Goal: Task Accomplishment & Management: Manage account settings

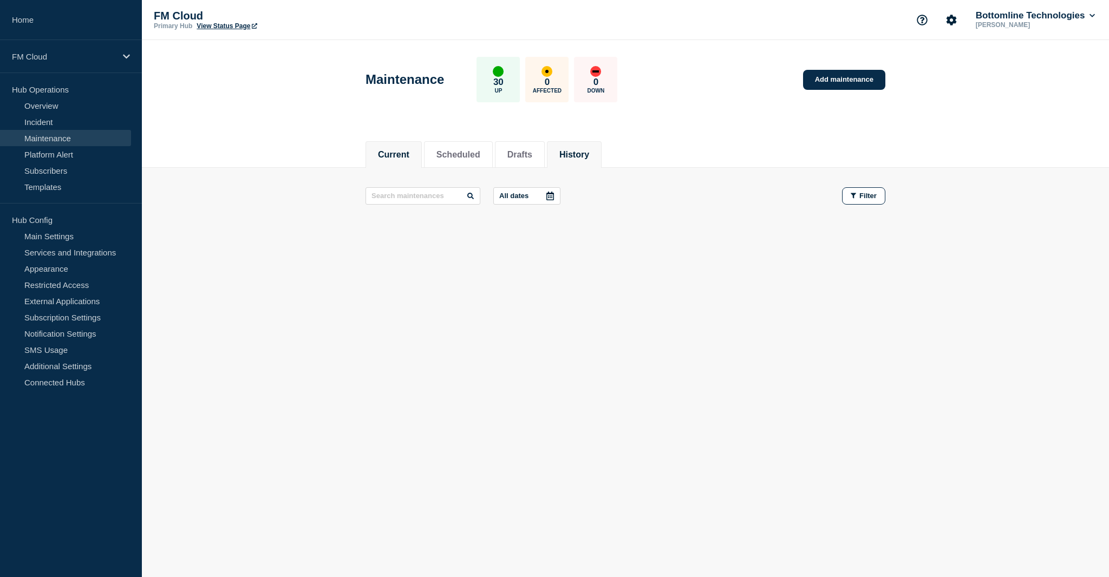
click at [589, 154] on button "History" at bounding box center [574, 155] width 30 height 10
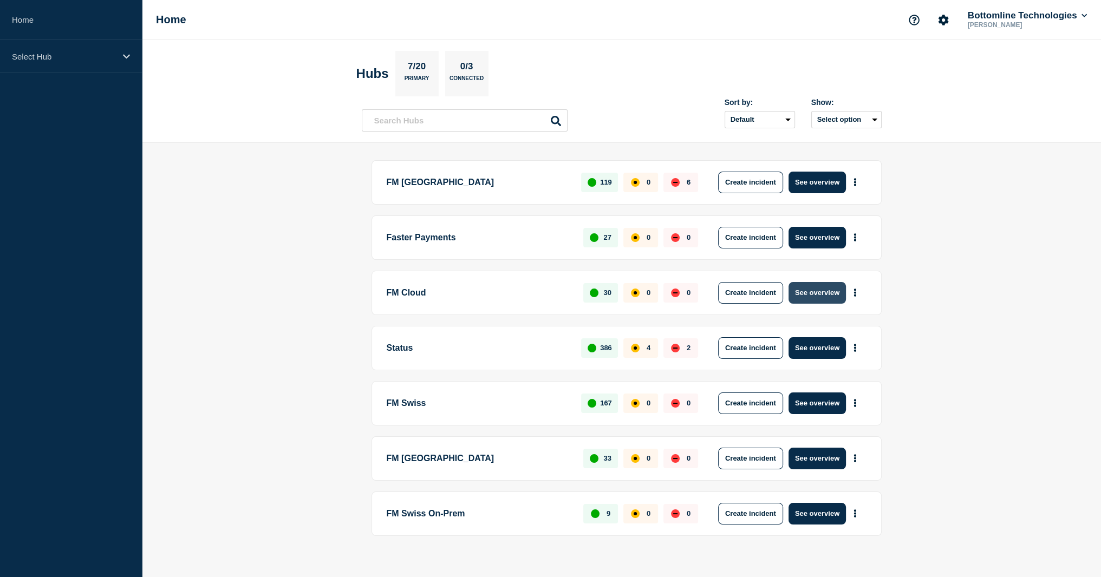
click at [833, 302] on button "See overview" at bounding box center [816, 293] width 57 height 22
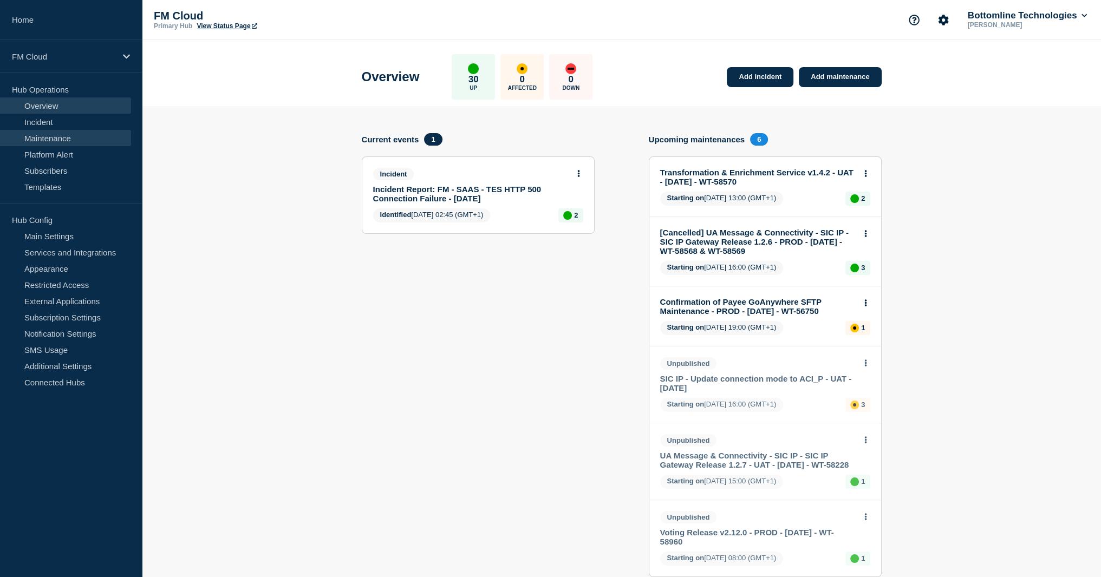
click at [65, 140] on link "Maintenance" at bounding box center [65, 138] width 131 height 16
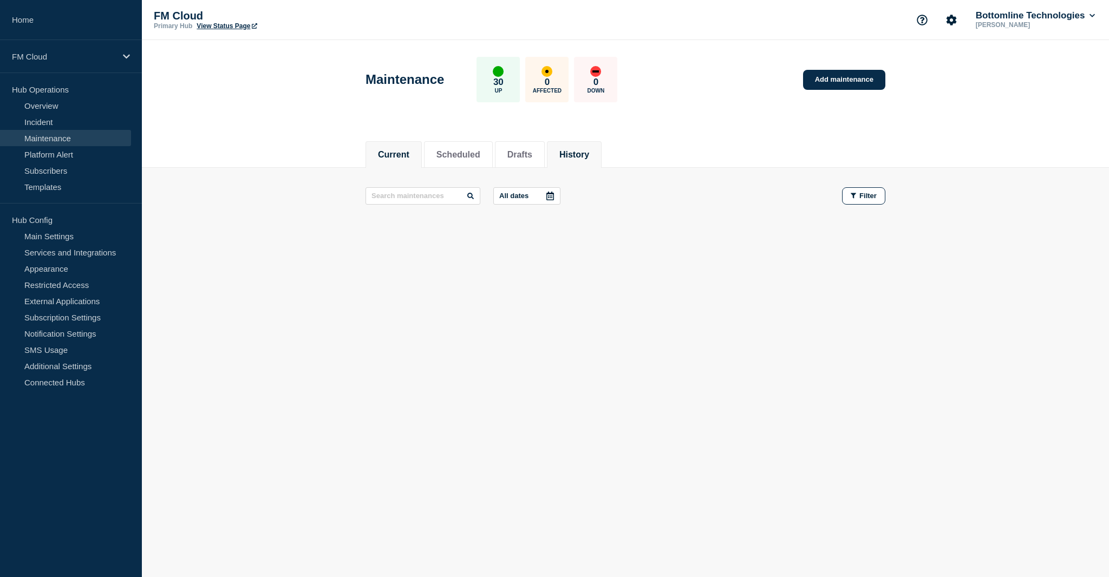
click at [565, 156] on li "History" at bounding box center [574, 154] width 55 height 27
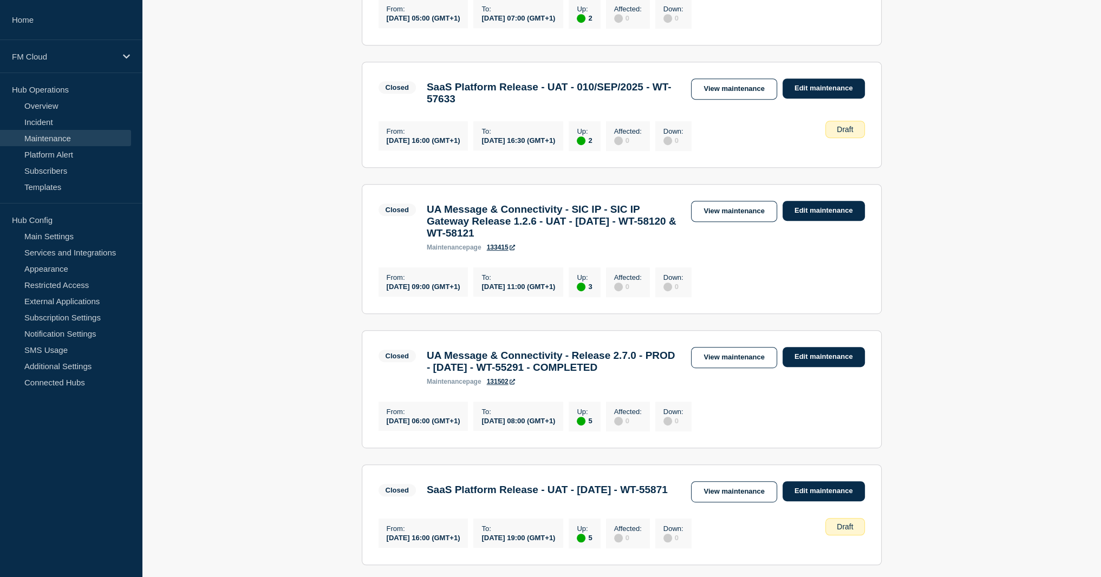
scroll to position [704, 0]
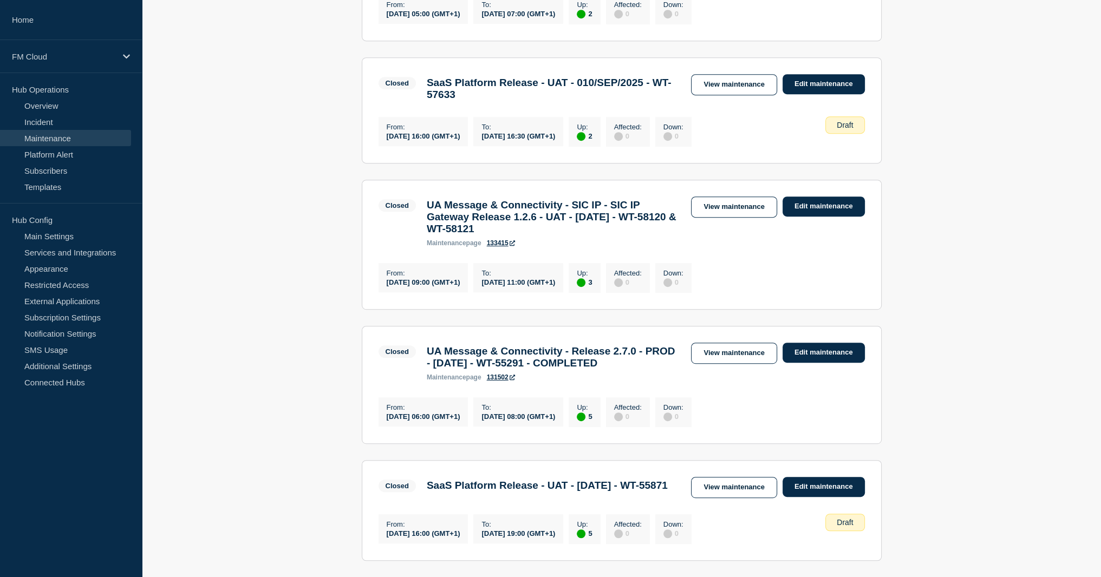
click at [535, 235] on h3 "UA Message & Connectivity - SIC IP - SIC IP Gateway Release 1.2.6 - UAT - 28/AU…" at bounding box center [554, 217] width 254 height 36
drag, startPoint x: 611, startPoint y: 313, endPoint x: 654, endPoint y: 305, distance: 43.4
click at [611, 235] on h3 "UA Message & Connectivity - SIC IP - SIC IP Gateway Release 1.2.6 - UAT - 28/AU…" at bounding box center [554, 217] width 254 height 36
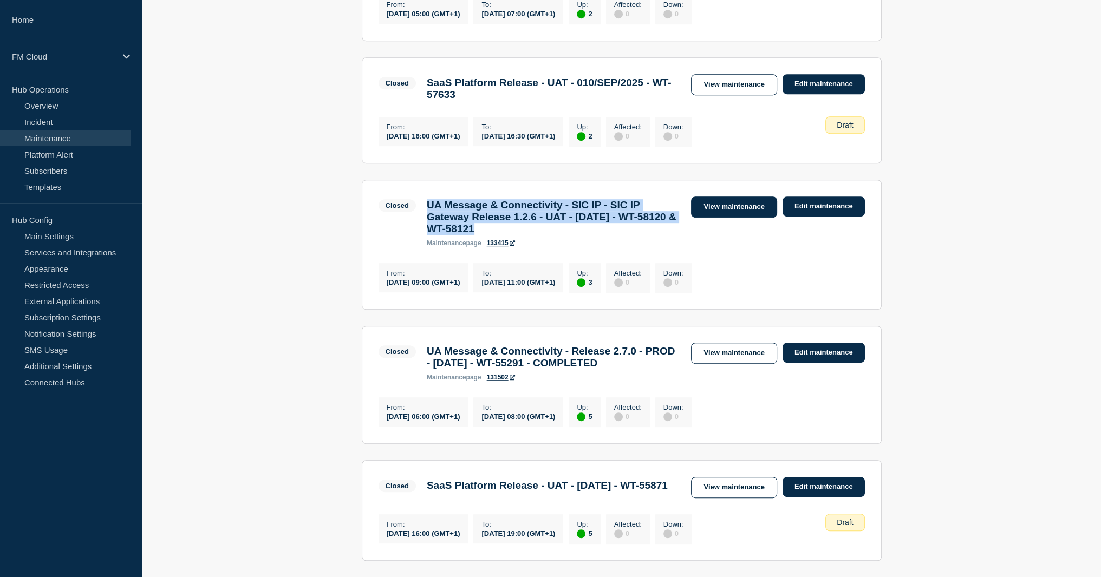
click at [734, 218] on link "View maintenance" at bounding box center [734, 207] width 86 height 21
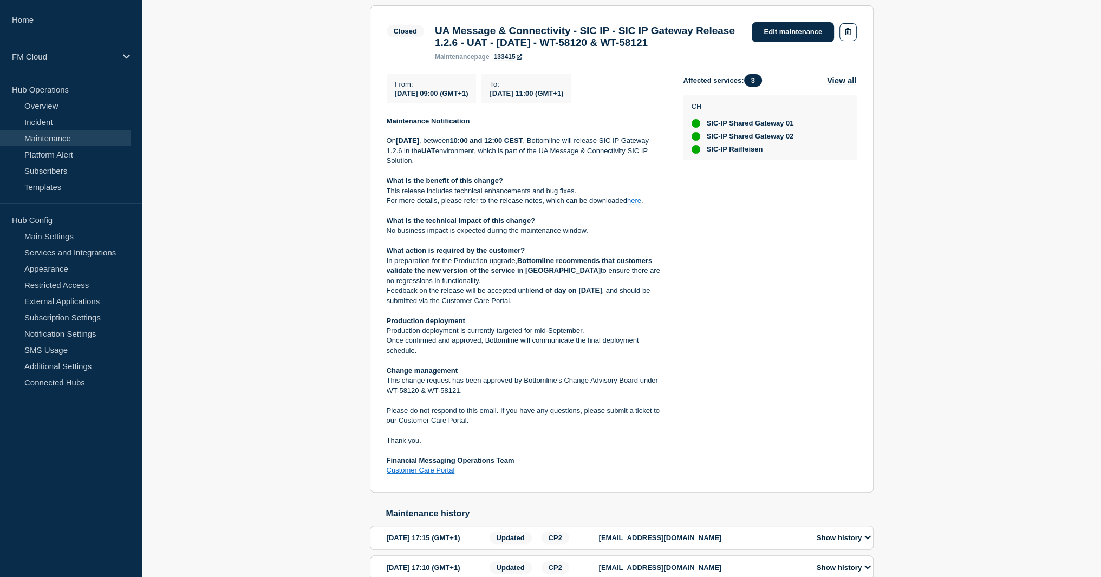
scroll to position [217, 0]
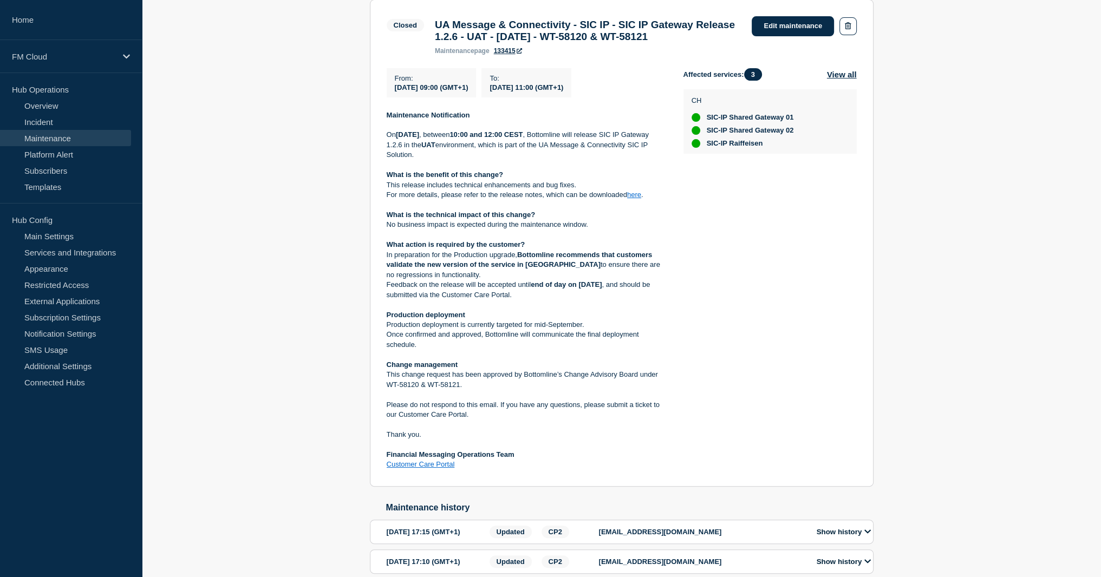
click at [637, 199] on link "here" at bounding box center [634, 195] width 14 height 8
click at [44, 135] on link "Maintenance" at bounding box center [65, 138] width 131 height 16
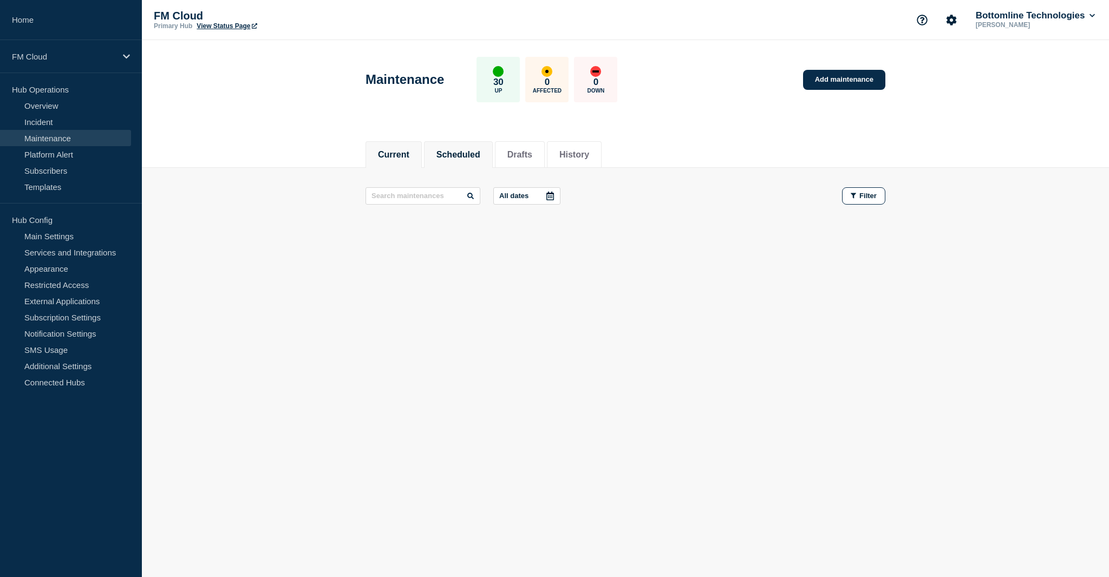
click at [493, 150] on li "Scheduled" at bounding box center [458, 154] width 69 height 27
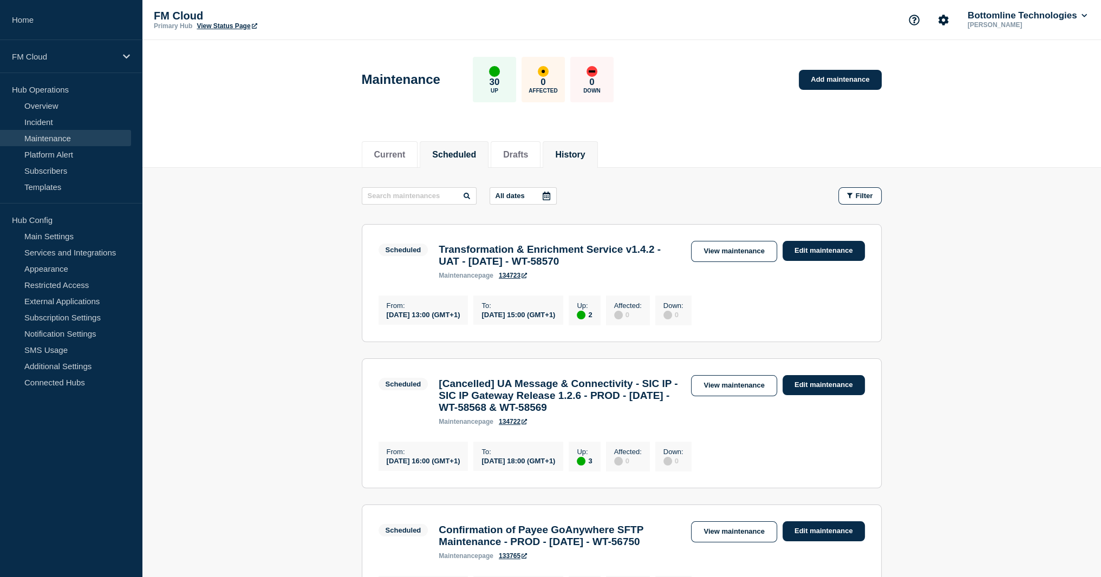
click at [584, 154] on button "History" at bounding box center [570, 155] width 30 height 10
click at [528, 156] on button "Drafts" at bounding box center [515, 155] width 25 height 10
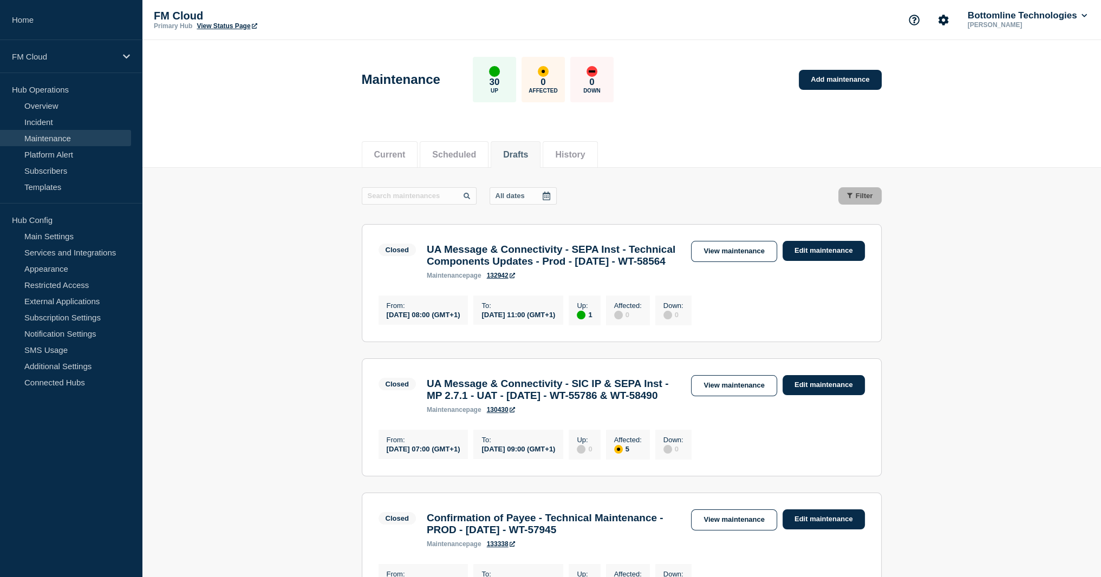
click at [528, 156] on button "Drafts" at bounding box center [515, 155] width 25 height 10
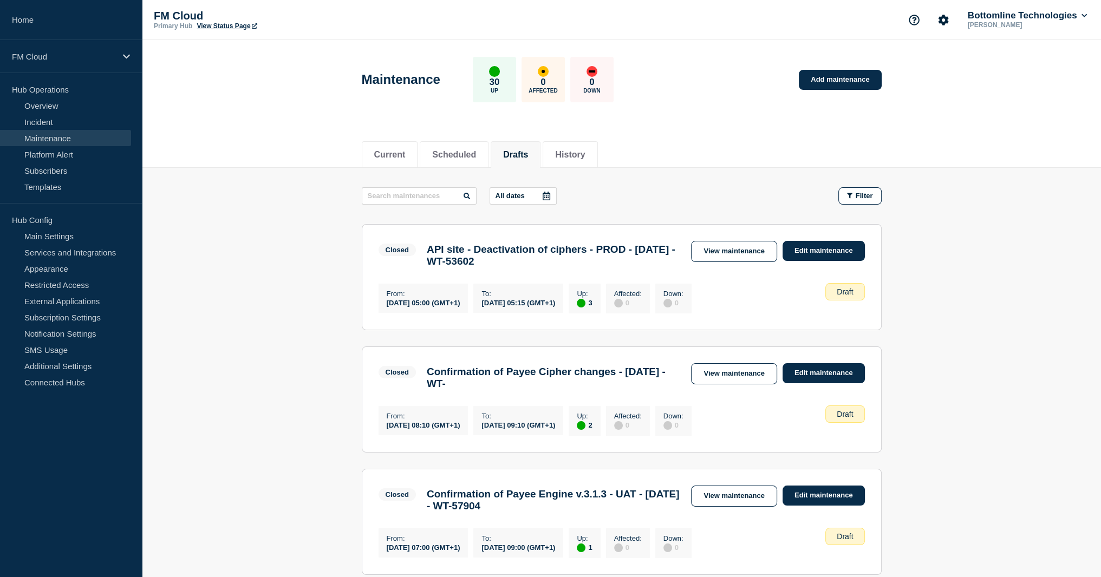
click at [535, 257] on h3 "API site - Deactivation of ciphers - PROD - 20/MAY/2025 - WT-53602" at bounding box center [554, 256] width 254 height 24
click at [472, 151] on button "Scheduled" at bounding box center [454, 155] width 44 height 10
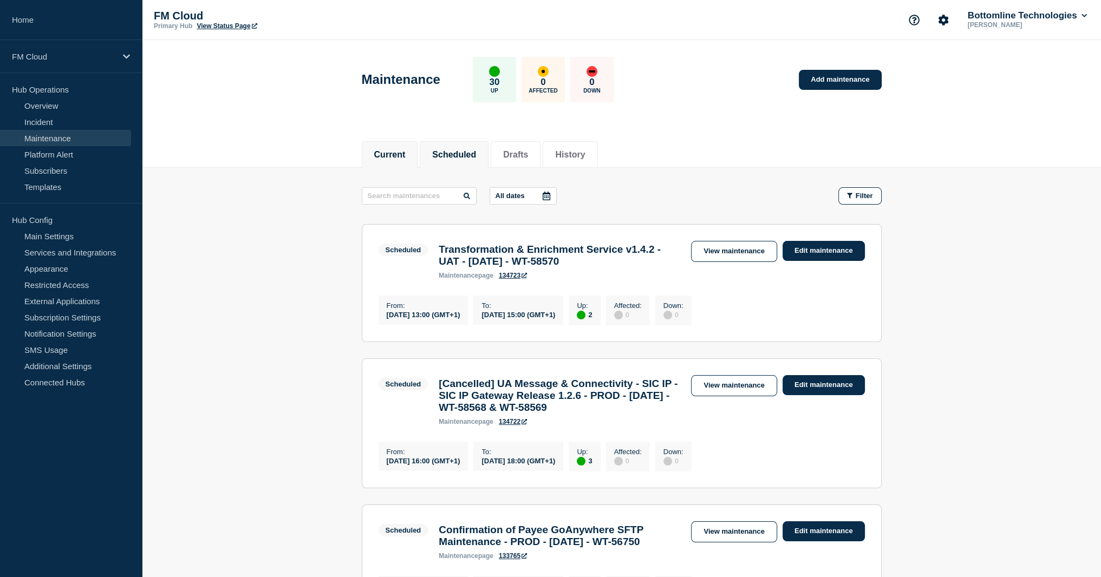
click at [390, 154] on button "Current" at bounding box center [389, 155] width 31 height 10
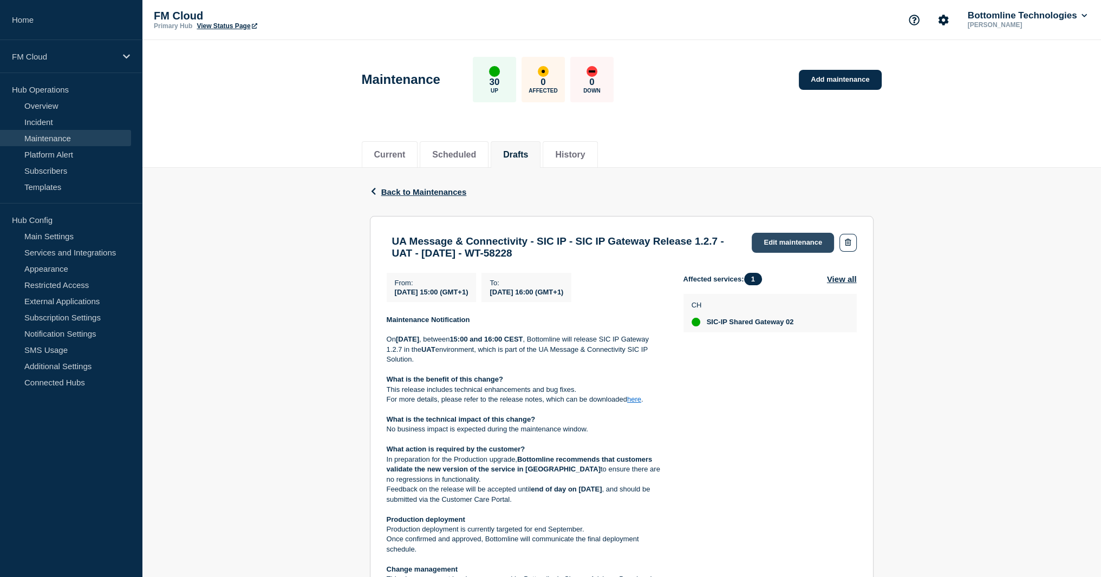
click at [787, 241] on link "Edit maintenance" at bounding box center [793, 243] width 82 height 20
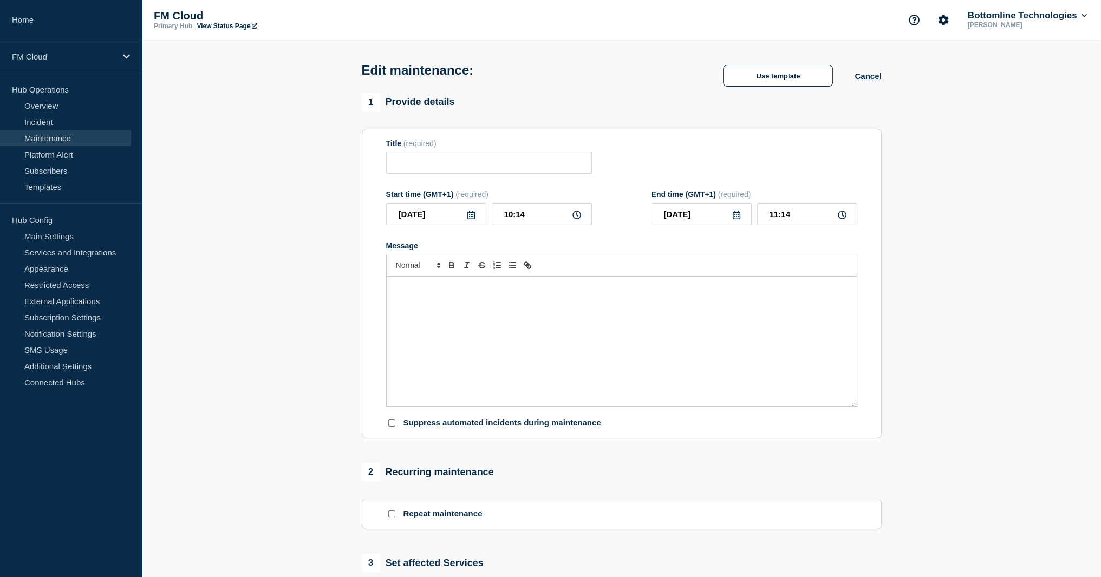
type input "UA Message & Connectivity - SIC IP - SIC IP Gateway Release 1.2.7 - UAT - [DATE…"
type input "15:00"
type input "16:00"
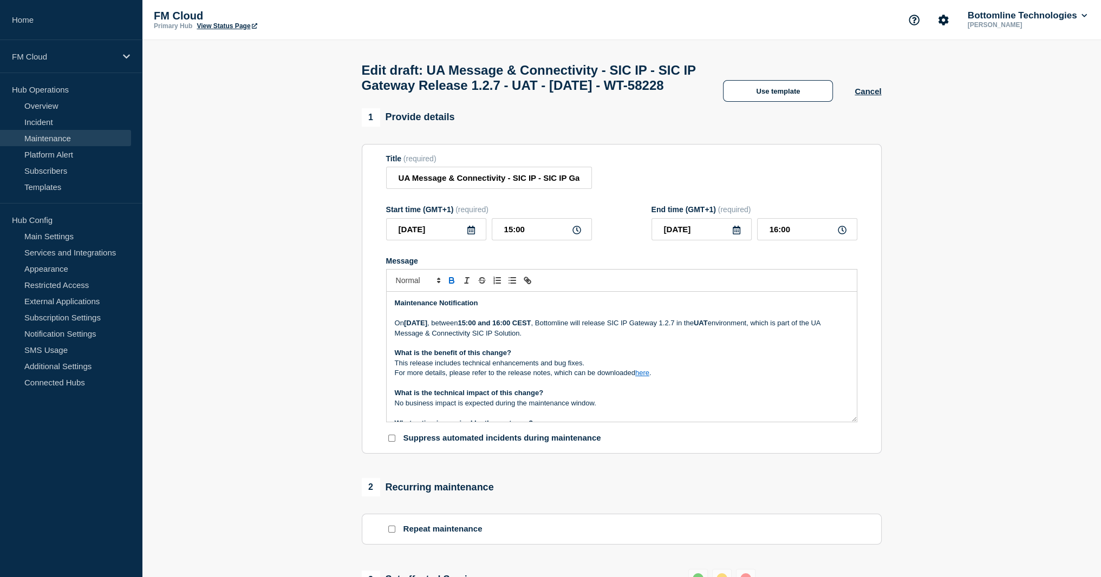
click at [640, 377] on link "here" at bounding box center [642, 373] width 14 height 8
click at [680, 396] on link at bounding box center [667, 392] width 25 height 8
click at [654, 400] on input "[URL][DOMAIN_NAME]" at bounding box center [647, 393] width 92 height 14
paste input "3SKBHS9E6EACF"
type input "[URL][DOMAIN_NAME]"
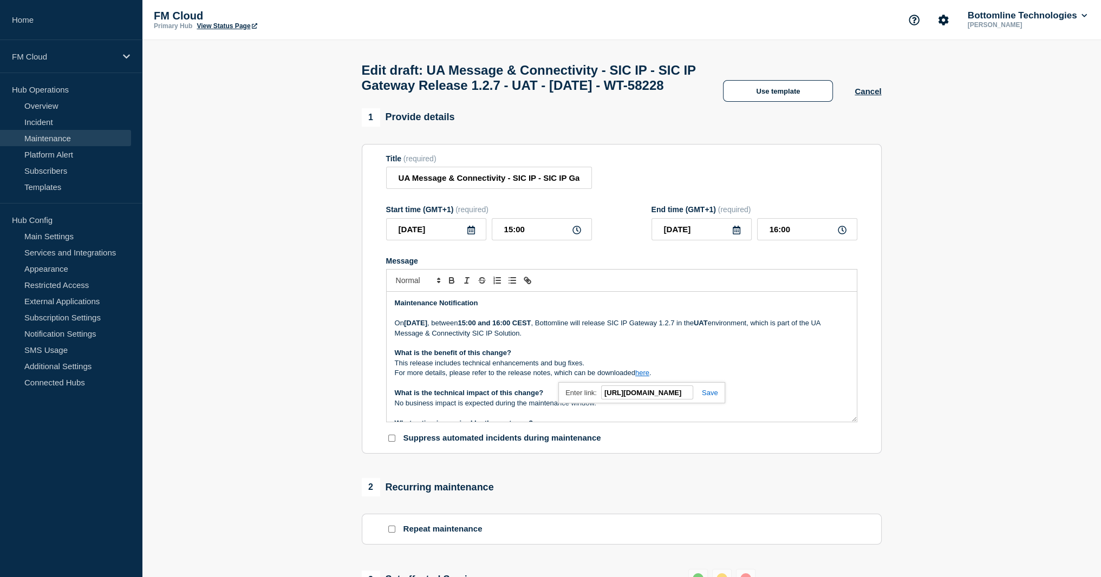
scroll to position [0, 174]
click at [707, 397] on link at bounding box center [705, 393] width 25 height 8
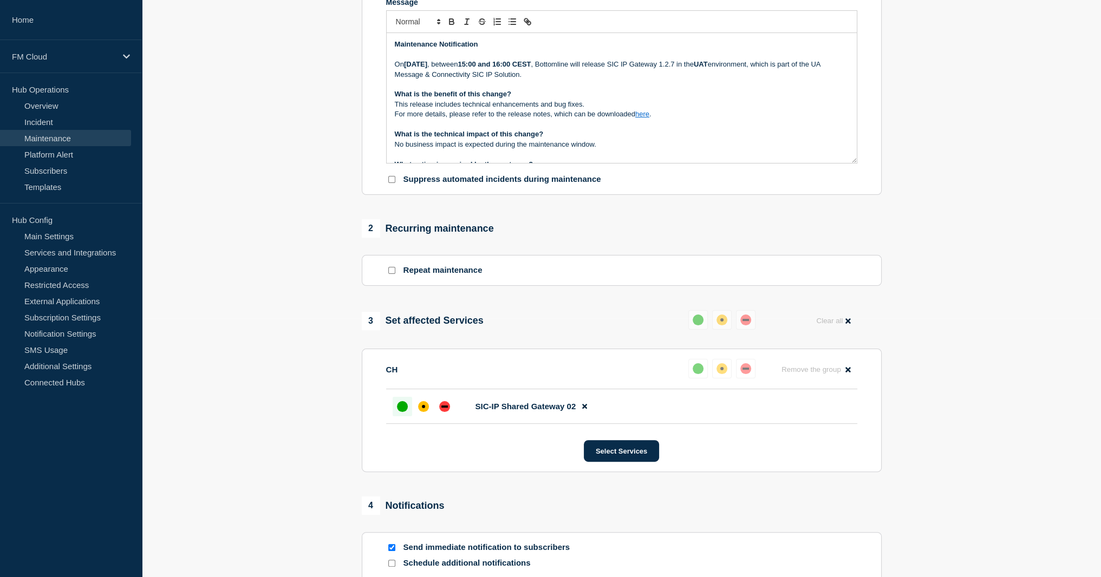
scroll to position [409, 0]
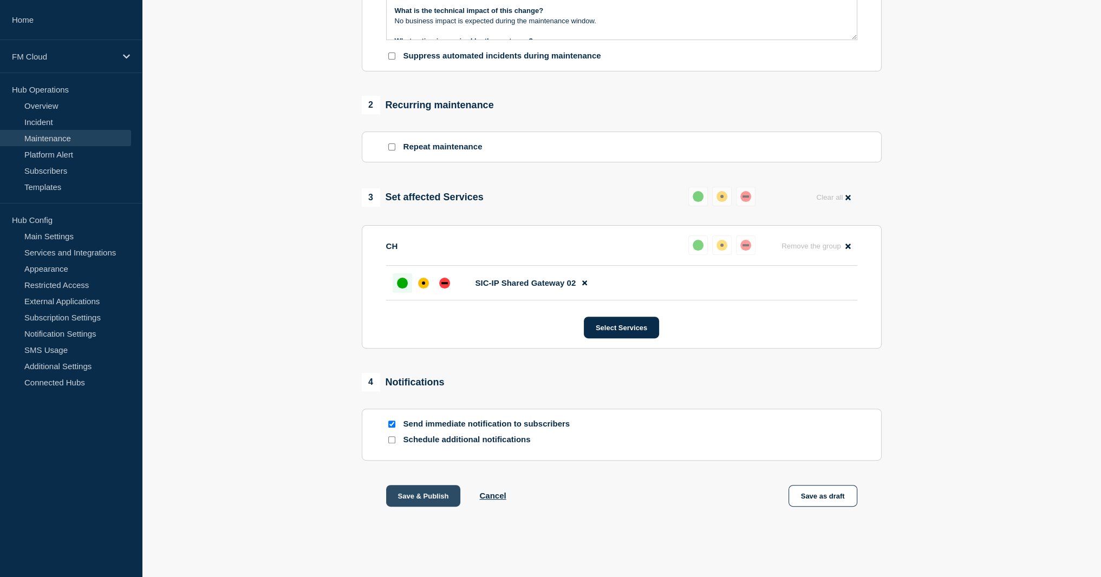
click at [414, 497] on button "Save & Publish" at bounding box center [423, 496] width 75 height 22
